Goal: Download file/media

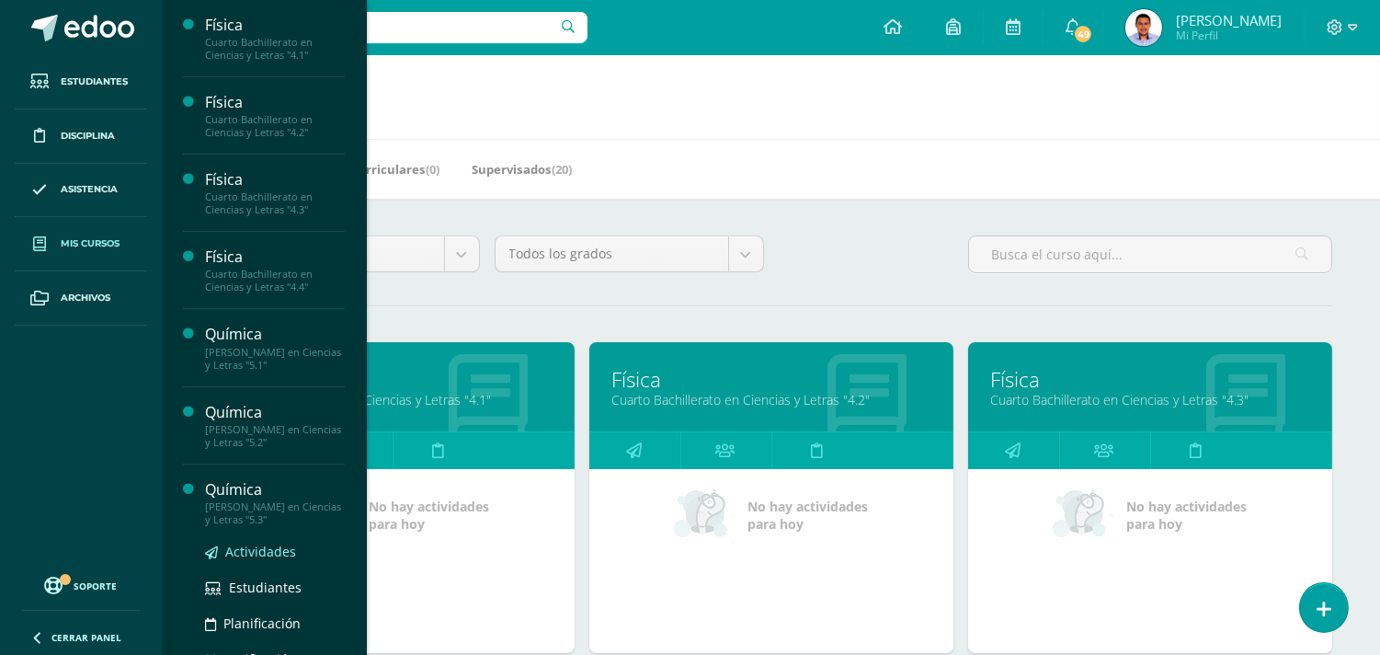
click at [256, 547] on span "Actividades" at bounding box center [260, 550] width 71 height 17
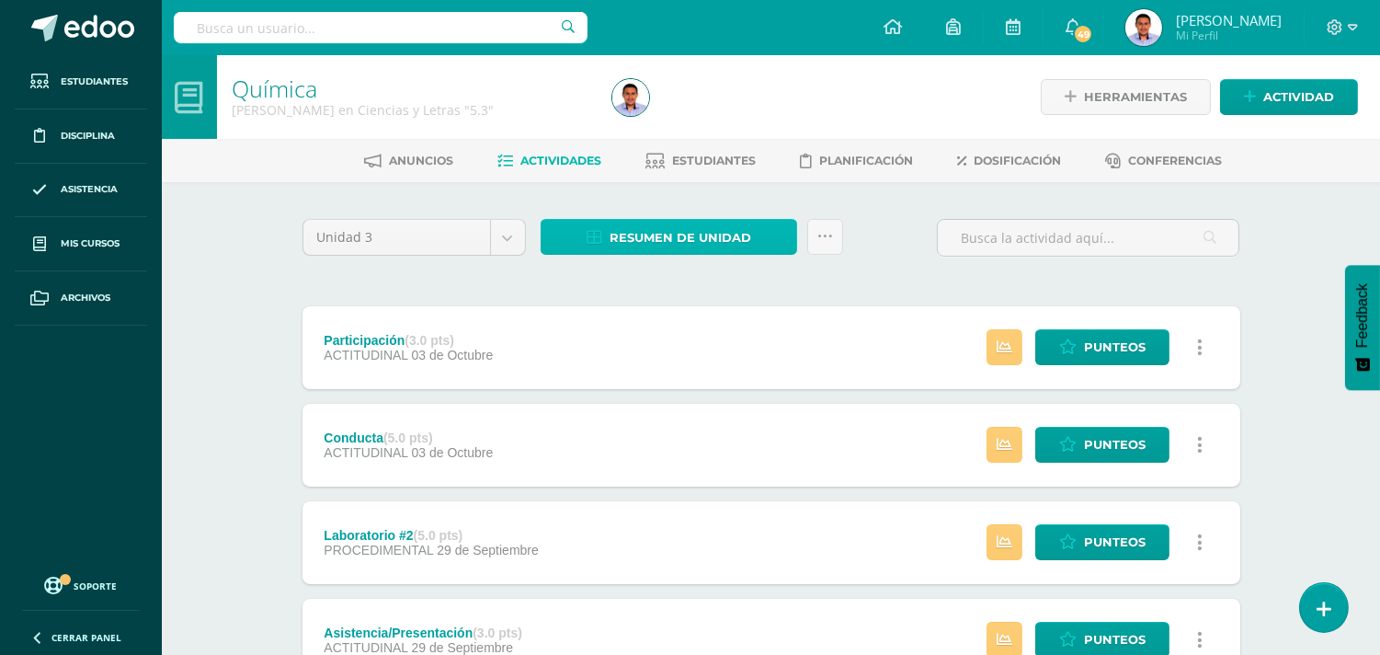
click at [583, 248] on link "Resumen de unidad" at bounding box center [669, 237] width 256 height 36
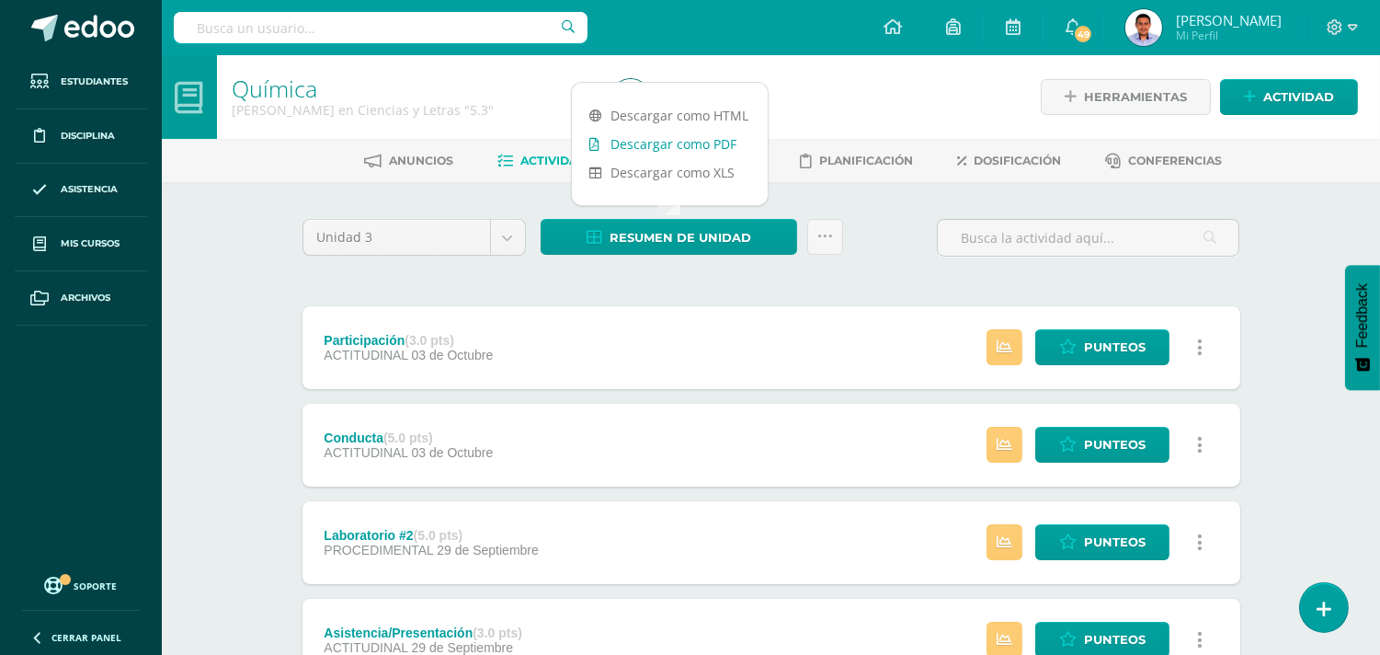
click at [646, 141] on link "Descargar como PDF" at bounding box center [670, 144] width 196 height 28
